Goal: Information Seeking & Learning: Learn about a topic

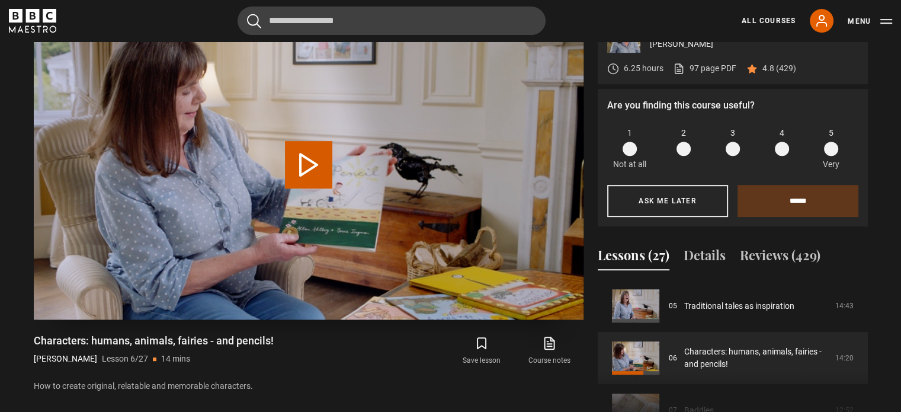
click at [313, 168] on button "Play Lesson Characters: humans, animals, fairies - and pencils!" at bounding box center [308, 164] width 47 height 47
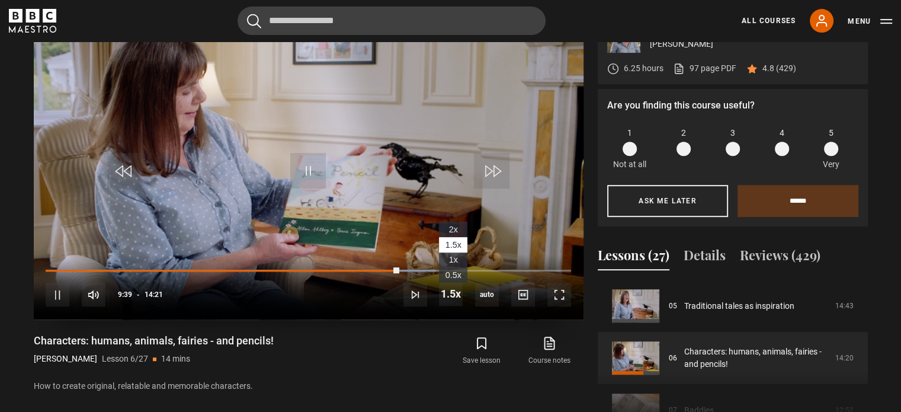
click at [458, 258] on li "1x" at bounding box center [453, 259] width 28 height 15
click at [447, 332] on div "Video Player is loading. Play Lesson Characters: humans, animals, fairies - and…" at bounding box center [309, 225] width 550 height 431
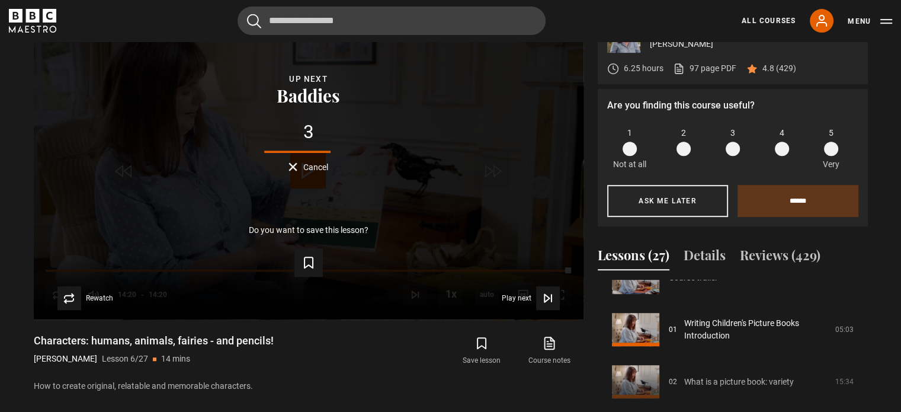
scroll to position [24, 0]
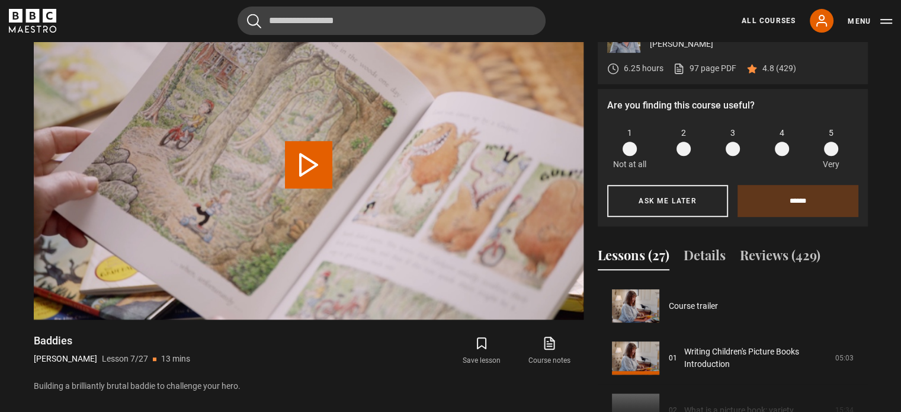
scroll to position [313, 0]
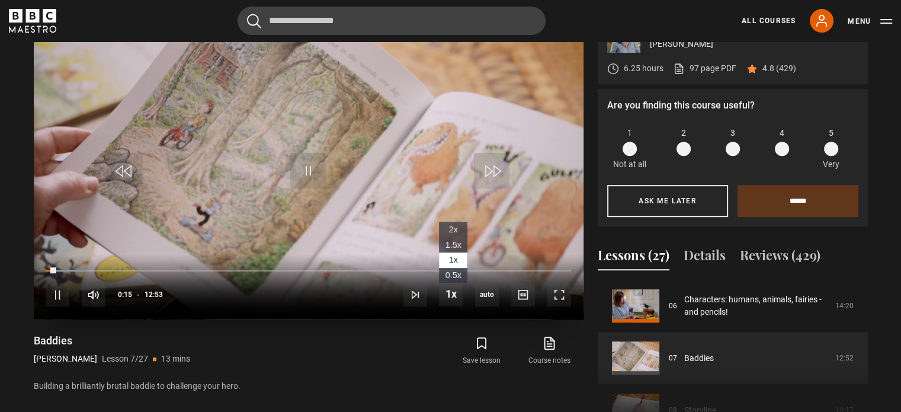
click at [453, 238] on li "1.5x" at bounding box center [453, 244] width 28 height 15
click at [447, 256] on li "1x" at bounding box center [453, 259] width 28 height 15
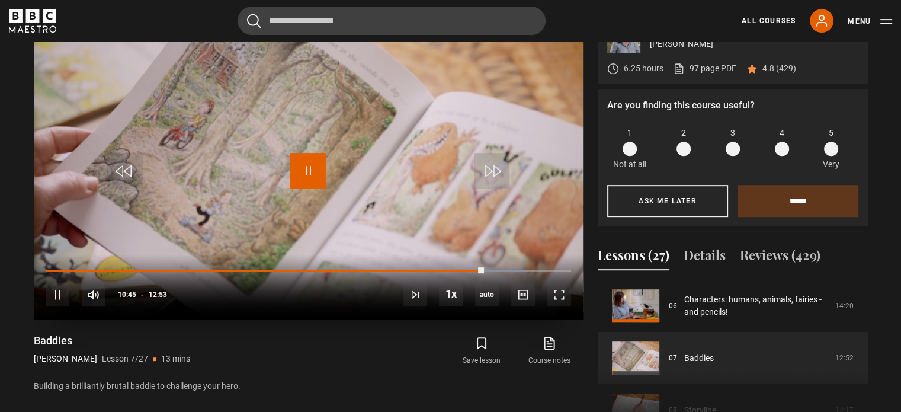
click at [305, 176] on span "Video Player" at bounding box center [308, 171] width 36 height 36
click at [302, 169] on span "Video Player" at bounding box center [308, 171] width 36 height 36
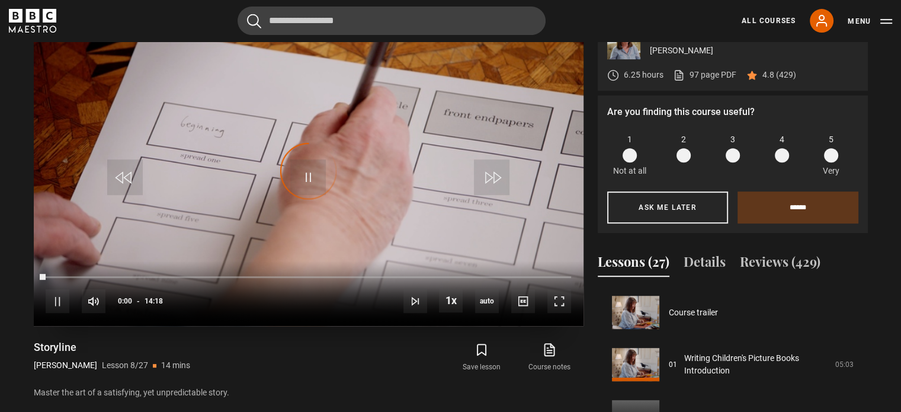
scroll to position [514, 0]
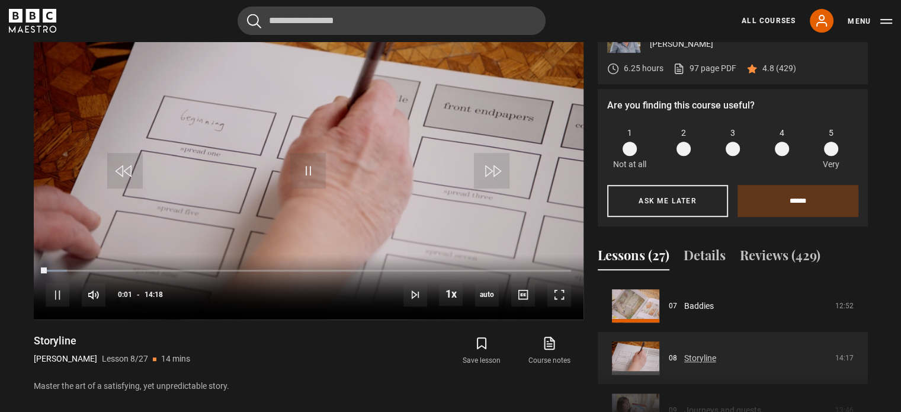
click at [684, 359] on link "Storyline" at bounding box center [700, 358] width 32 height 12
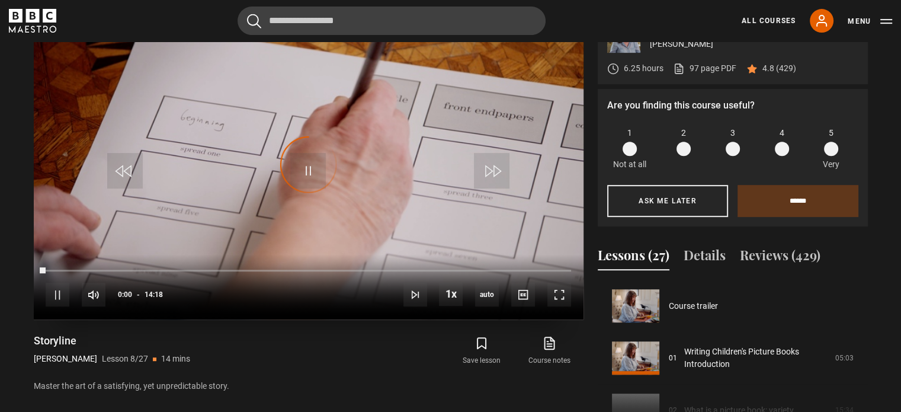
scroll to position [365, 0]
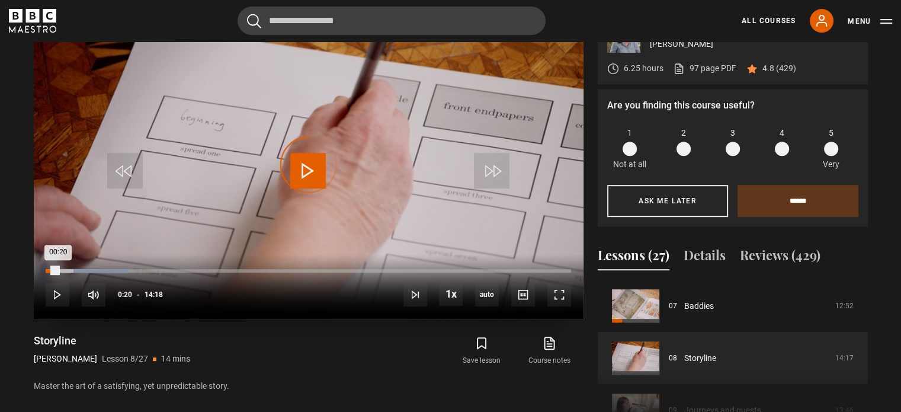
click at [58, 270] on div "Loaded : 15.73% 00:20 00:20" at bounding box center [308, 271] width 525 height 4
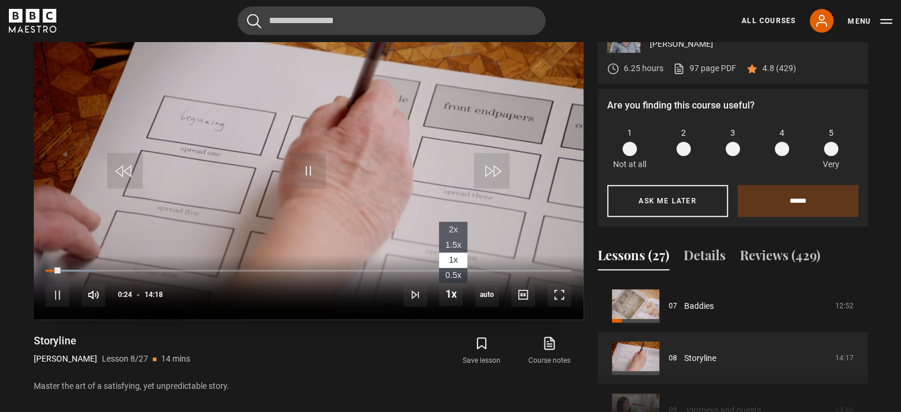
click at [451, 248] on span "1.5x" at bounding box center [453, 244] width 16 height 9
click at [463, 259] on li "1x" at bounding box center [453, 259] width 28 height 15
click at [428, 329] on div "Video Player is loading. Play Lesson Storyline 10s Skip Back 10 seconds Pause 1…" at bounding box center [309, 225] width 550 height 431
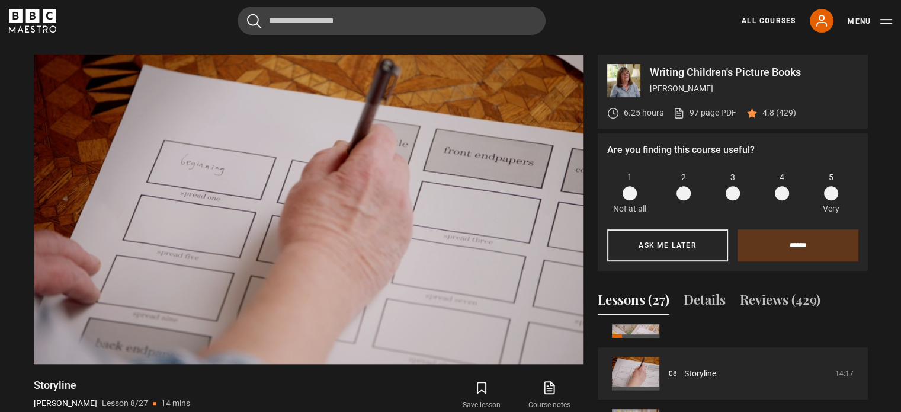
scroll to position [389, 0]
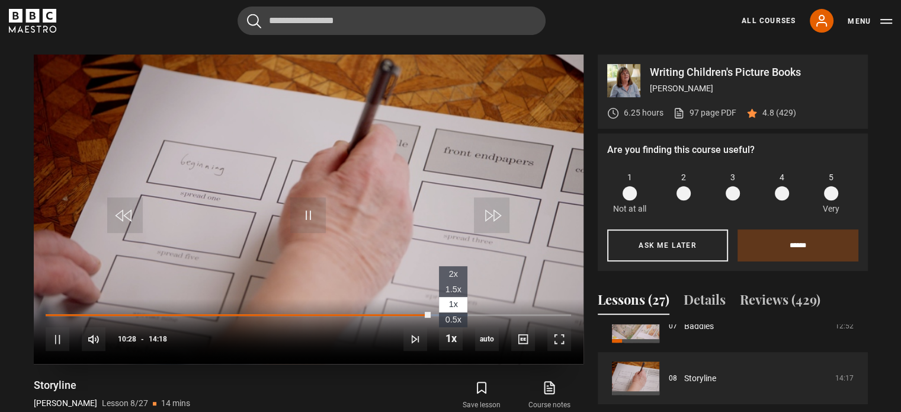
click at [454, 284] on span "1.5x" at bounding box center [453, 288] width 16 height 9
click at [449, 302] on span "1x" at bounding box center [453, 303] width 9 height 9
click at [418, 374] on div "Video Player is loading. Play Lesson Storyline 10s Skip Back 10 seconds Pause 1…" at bounding box center [309, 269] width 550 height 431
click at [450, 284] on span "1.5x" at bounding box center [453, 288] width 16 height 9
